Goal: Find specific page/section: Find specific page/section

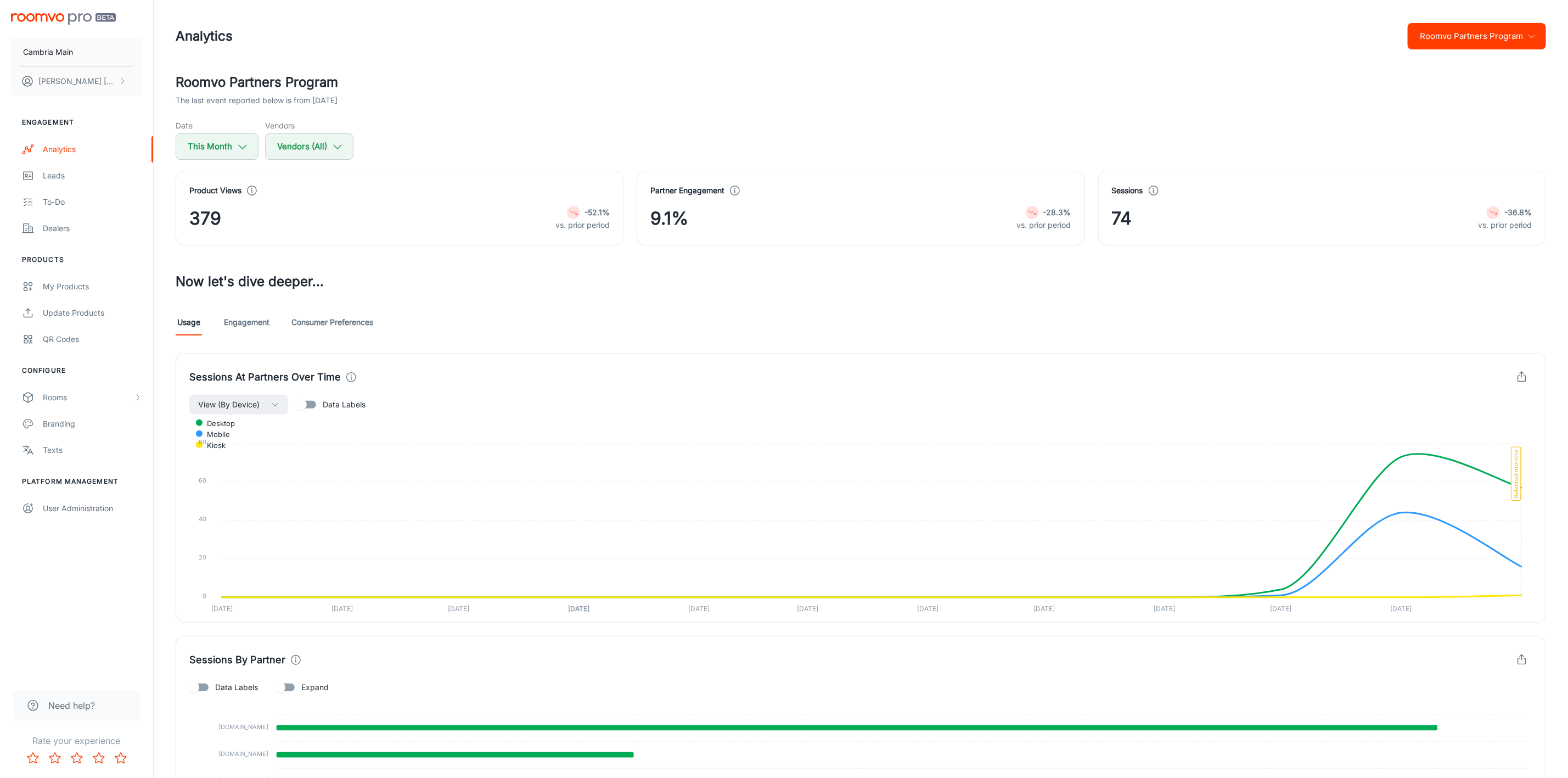
click at [1434, 26] on button "Roomvo Partners Program" at bounding box center [1476, 36] width 138 height 26
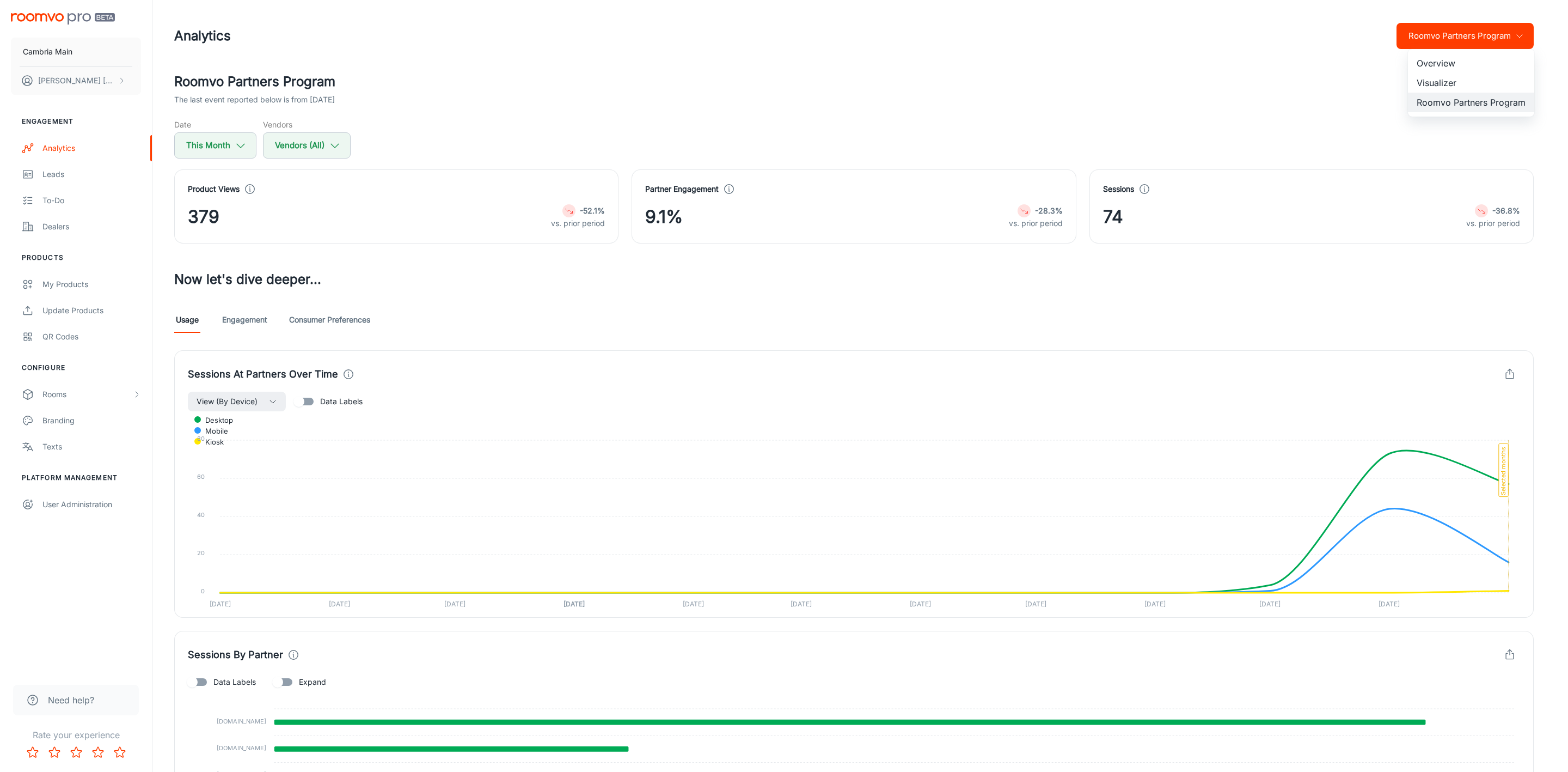
click at [1423, 81] on li "Visualizer" at bounding box center [1471, 83] width 126 height 20
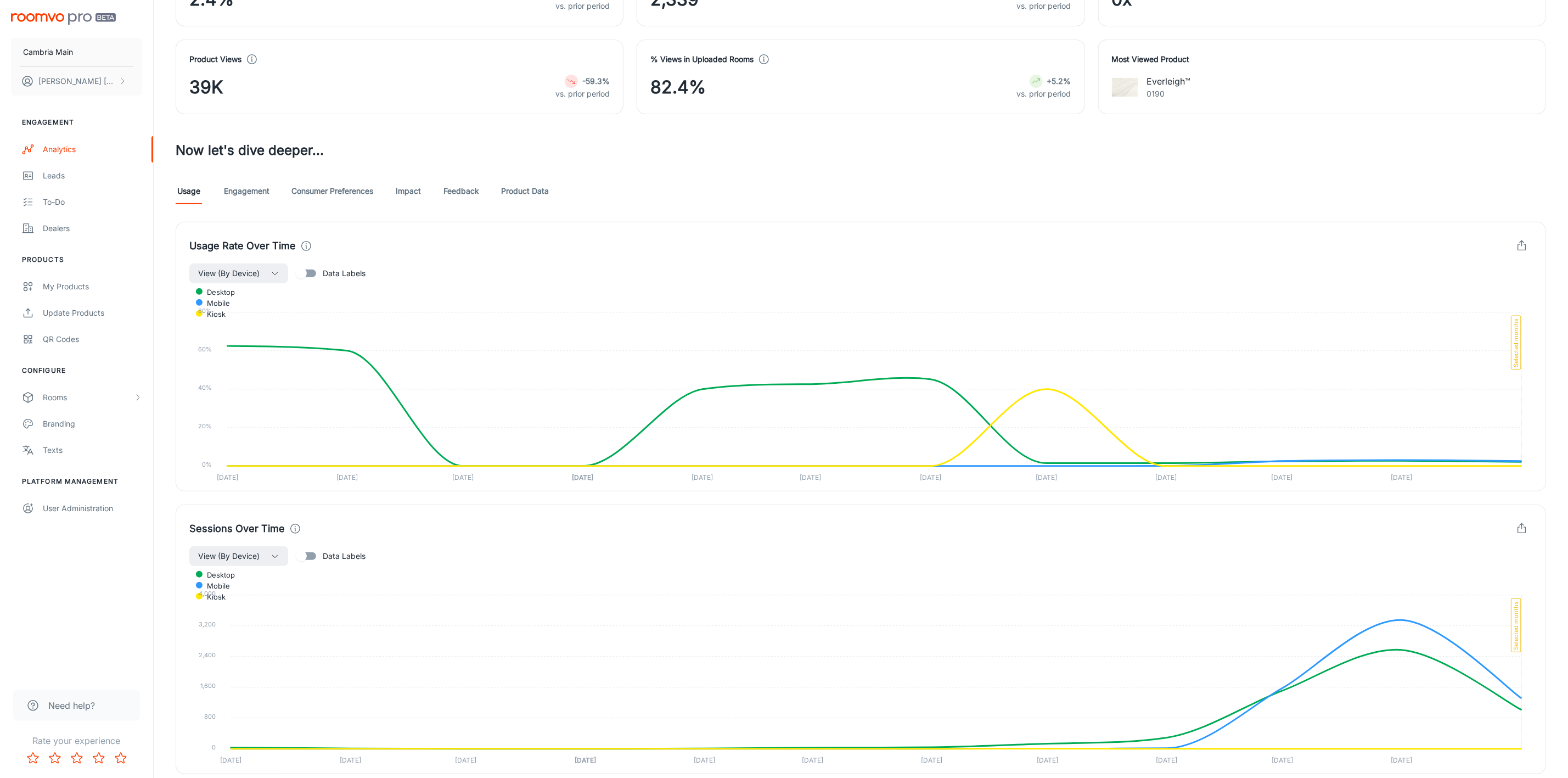
scroll to position [144, 0]
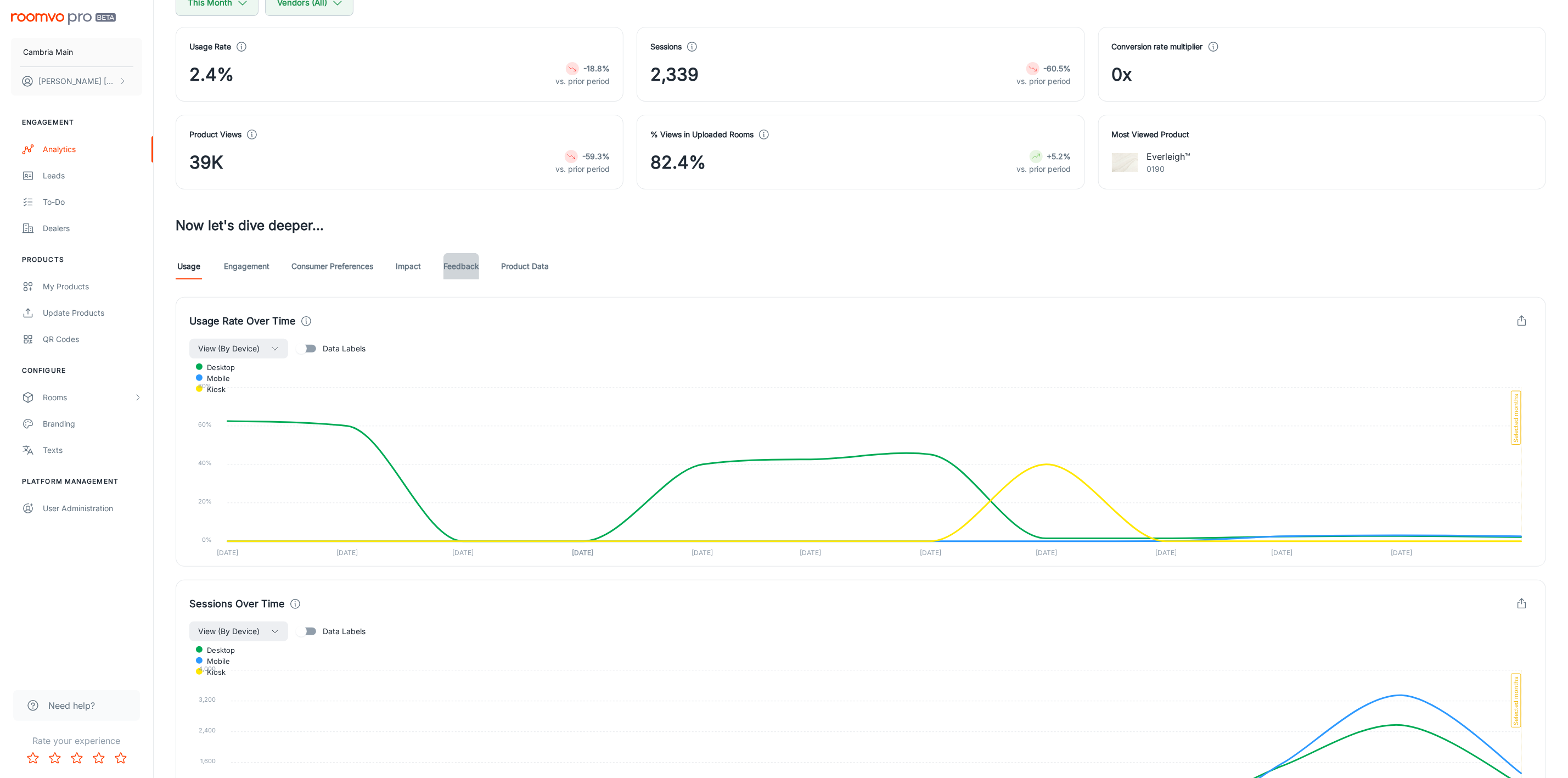
click at [458, 270] on link "Feedback" at bounding box center [462, 266] width 36 height 26
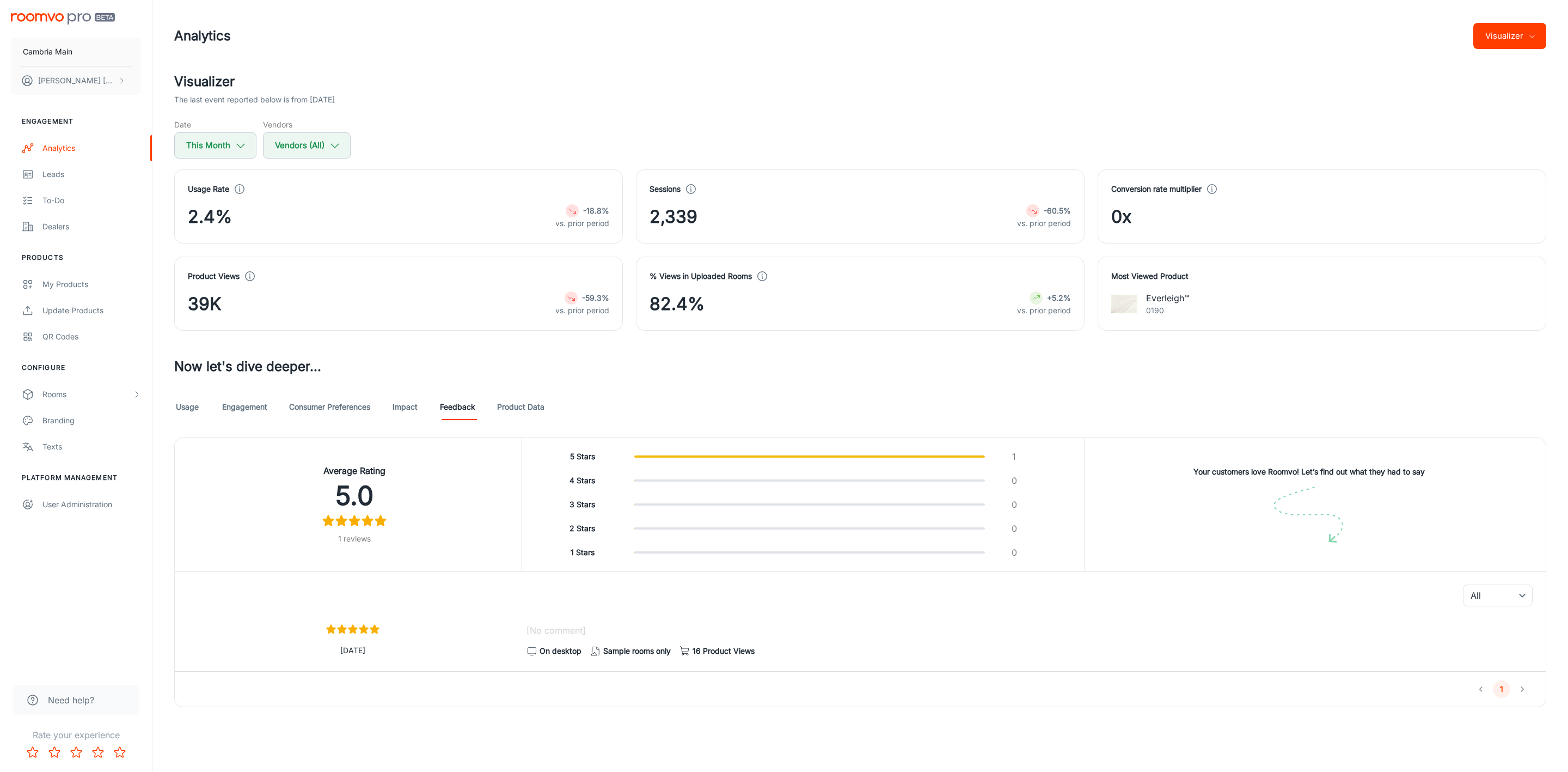
click at [407, 405] on link "Impact" at bounding box center [405, 407] width 26 height 26
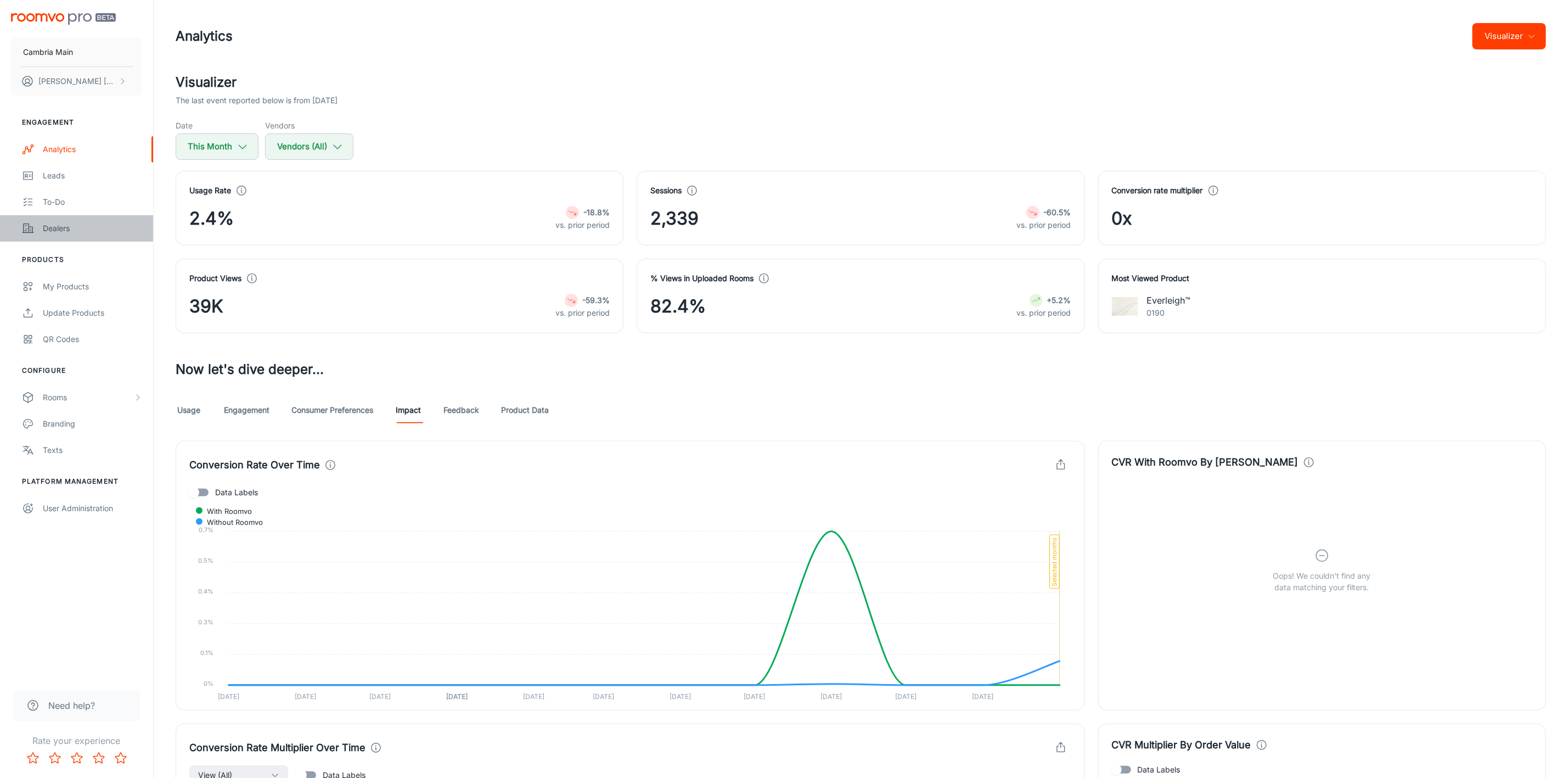
click at [61, 225] on div "Dealers" at bounding box center [92, 229] width 99 height 12
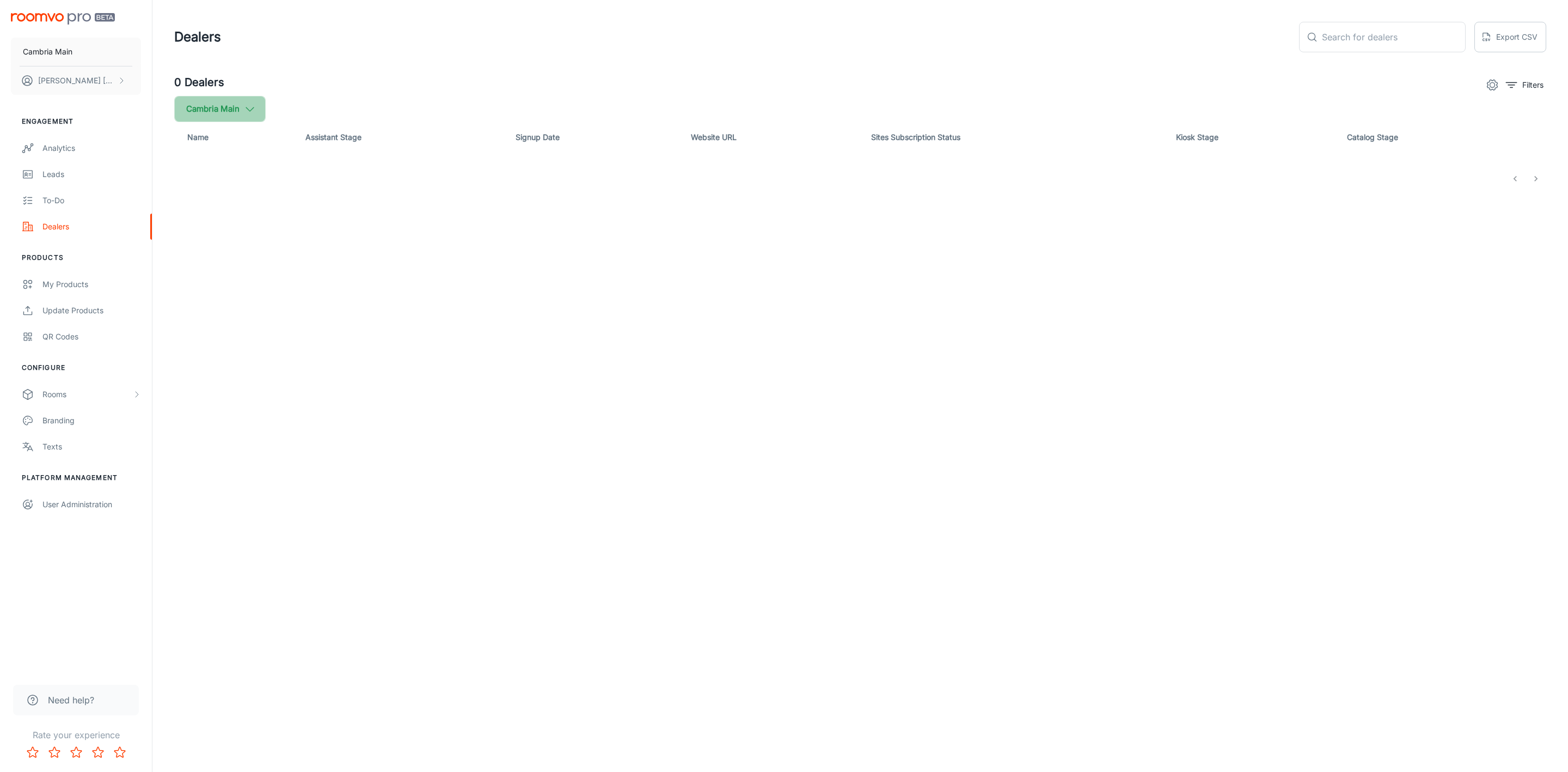
click at [245, 103] on icon "button" at bounding box center [250, 109] width 12 height 12
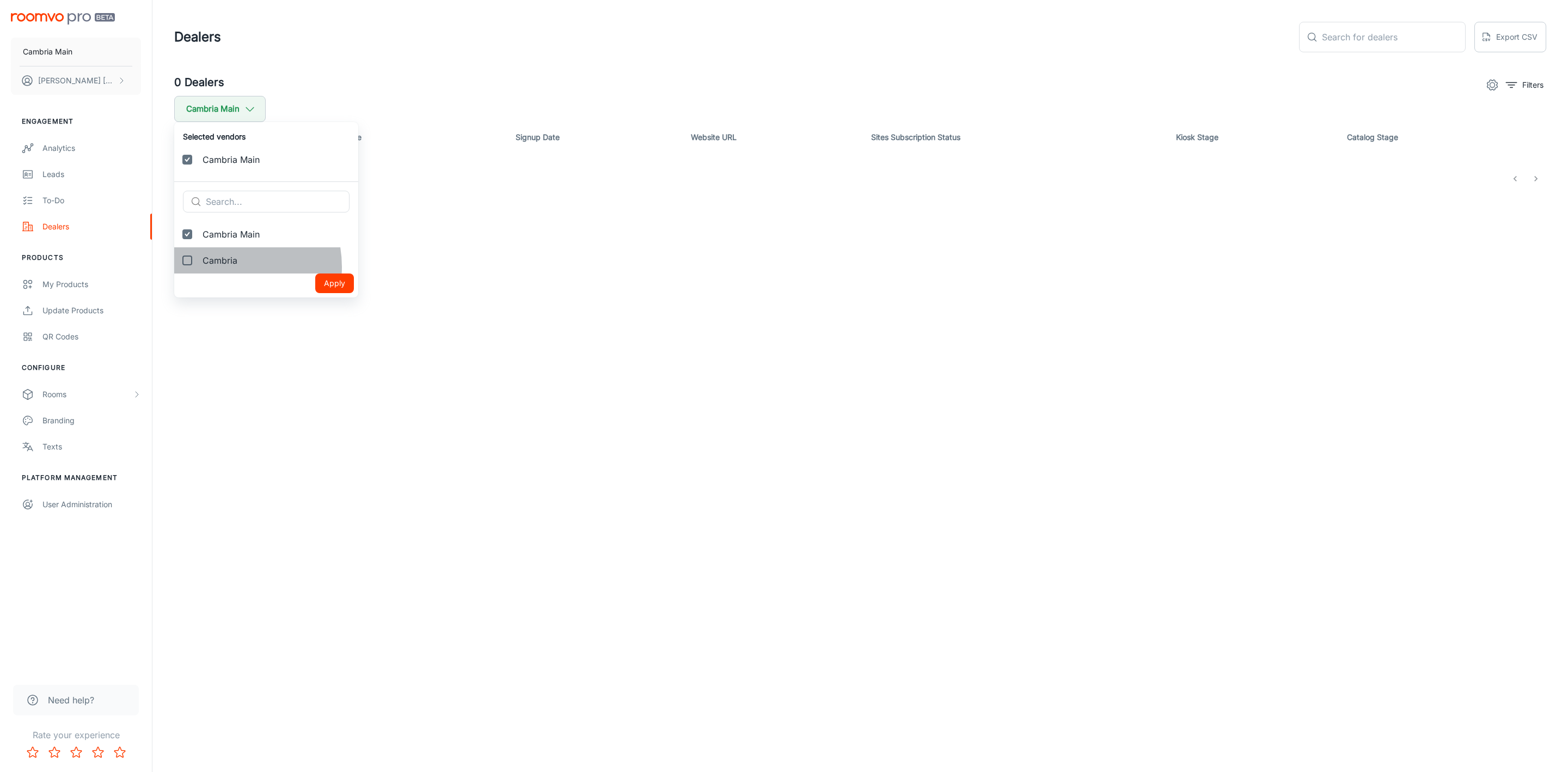
click at [219, 267] on label "Cambria" at bounding box center [266, 261] width 184 height 26
click at [198, 267] on input "Cambria" at bounding box center [187, 261] width 22 height 22
checkbox input "true"
click at [315, 307] on button "Apply" at bounding box center [334, 309] width 39 height 20
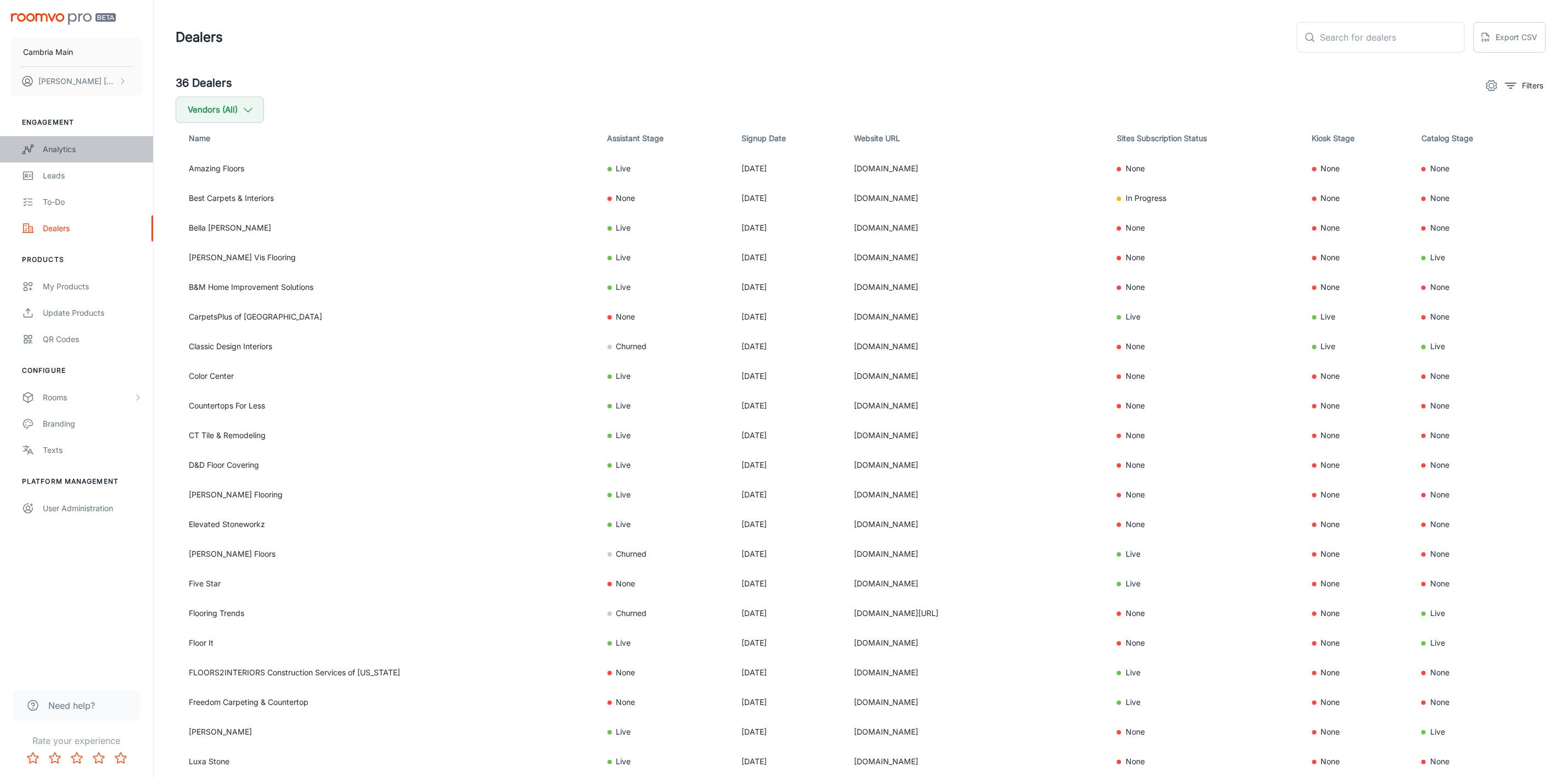
click at [58, 147] on div "Analytics" at bounding box center [92, 150] width 99 height 12
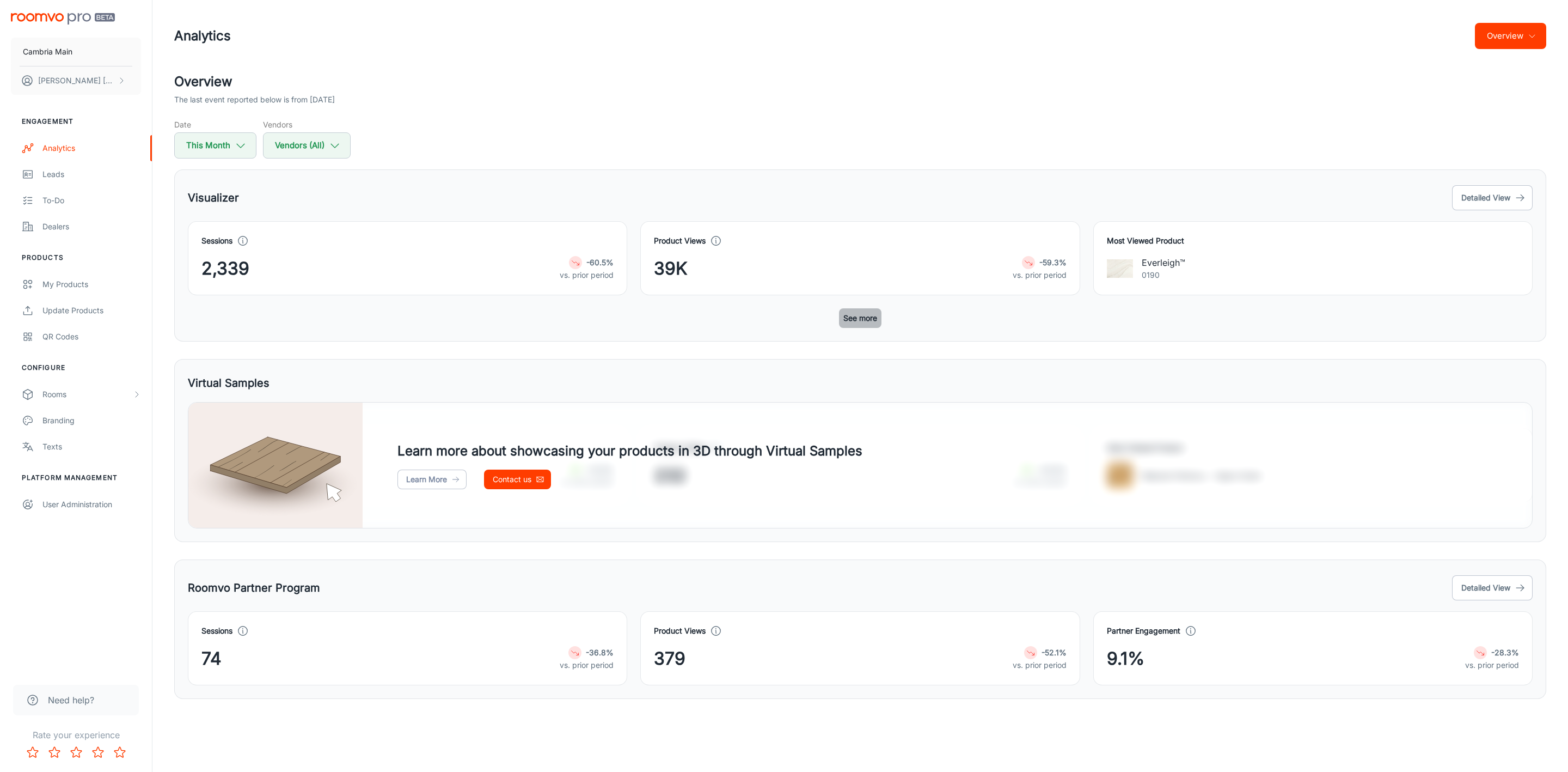
click at [860, 319] on button "See more" at bounding box center [861, 318] width 42 height 20
